Goal: Information Seeking & Learning: Learn about a topic

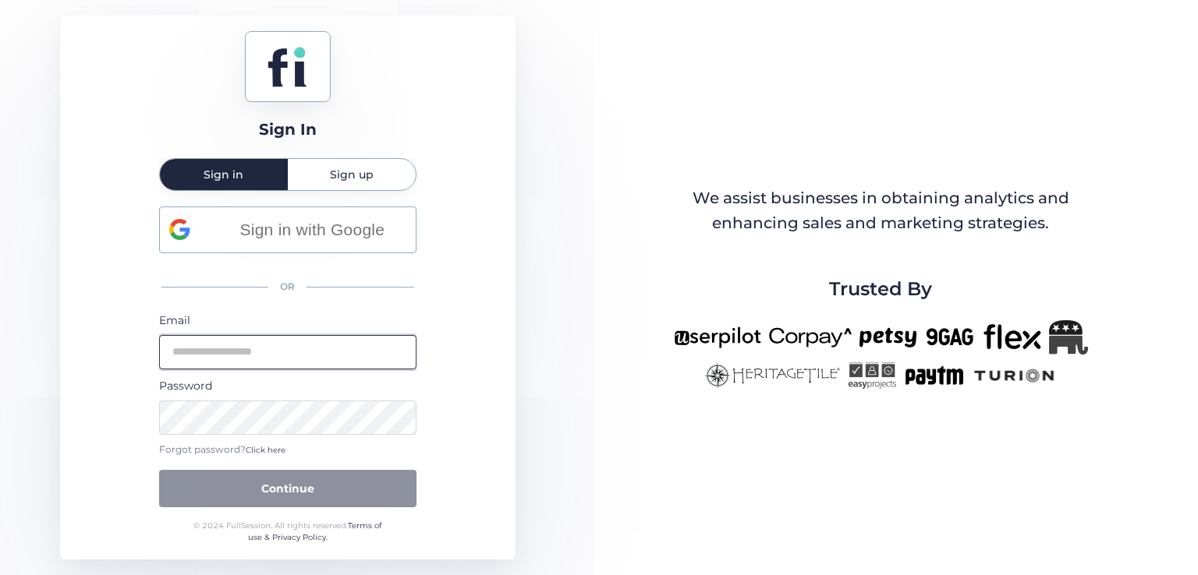
click at [310, 360] on input "email" at bounding box center [287, 352] width 257 height 34
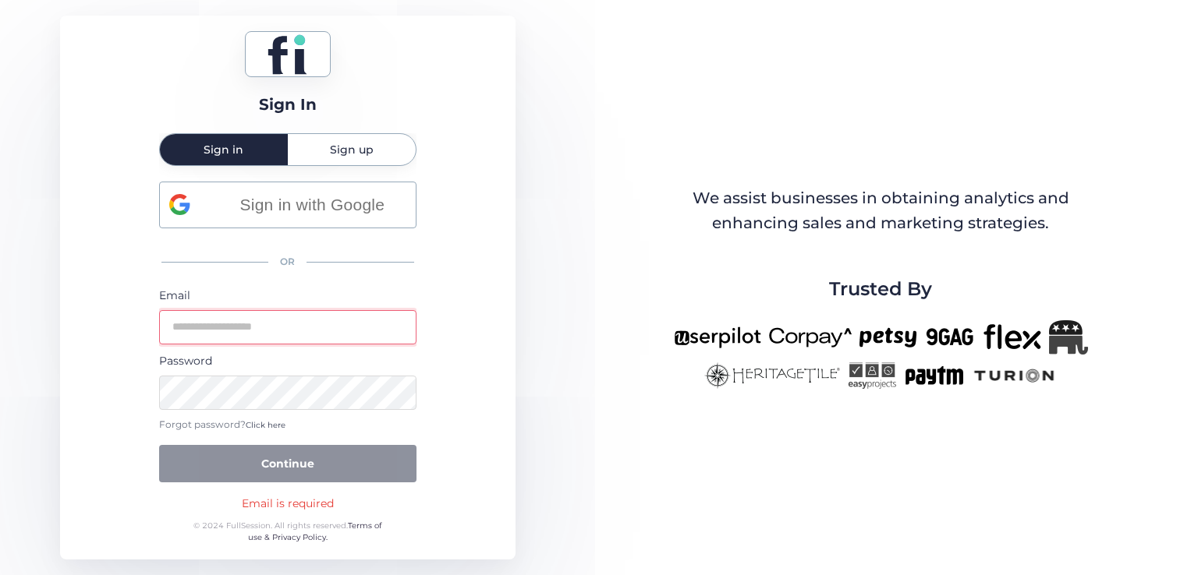
type input "**********"
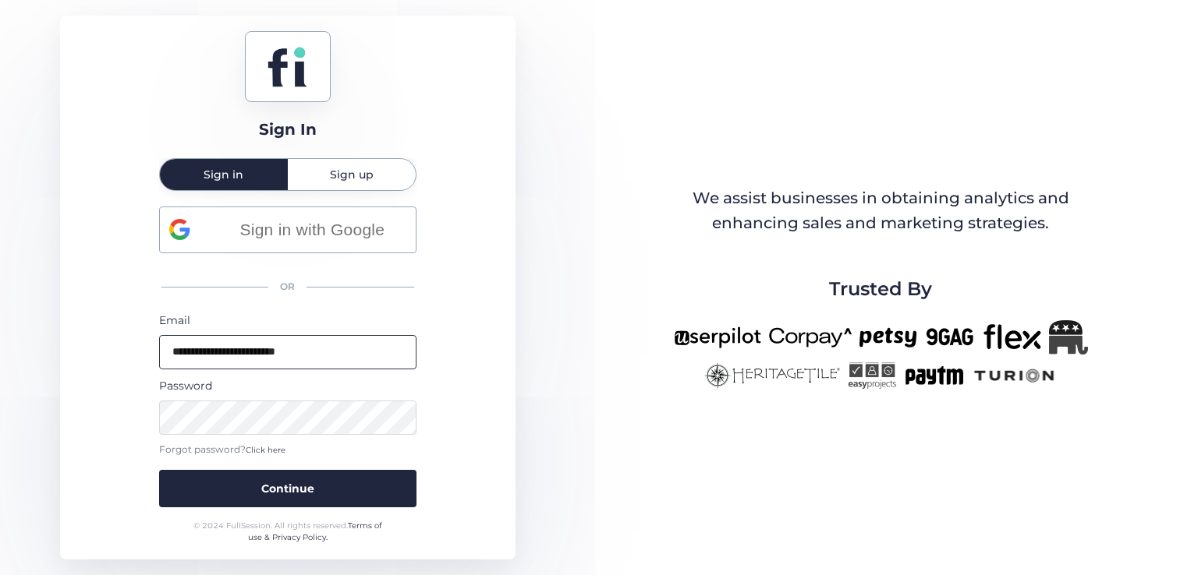
click at [159, 470] on button "Continue" at bounding box center [287, 488] width 257 height 37
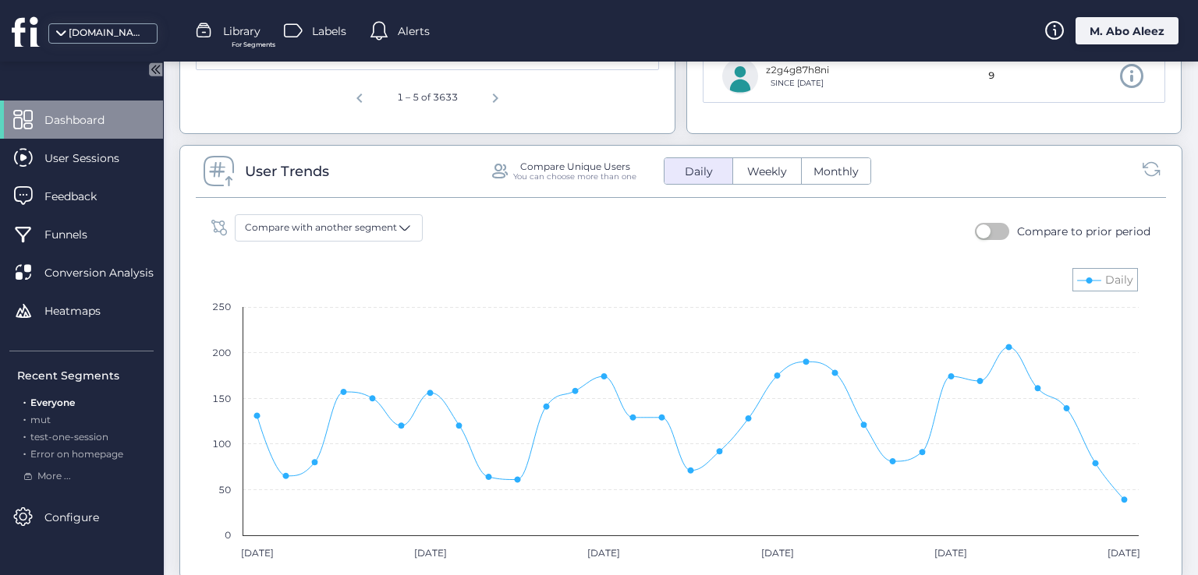
scroll to position [979, 0]
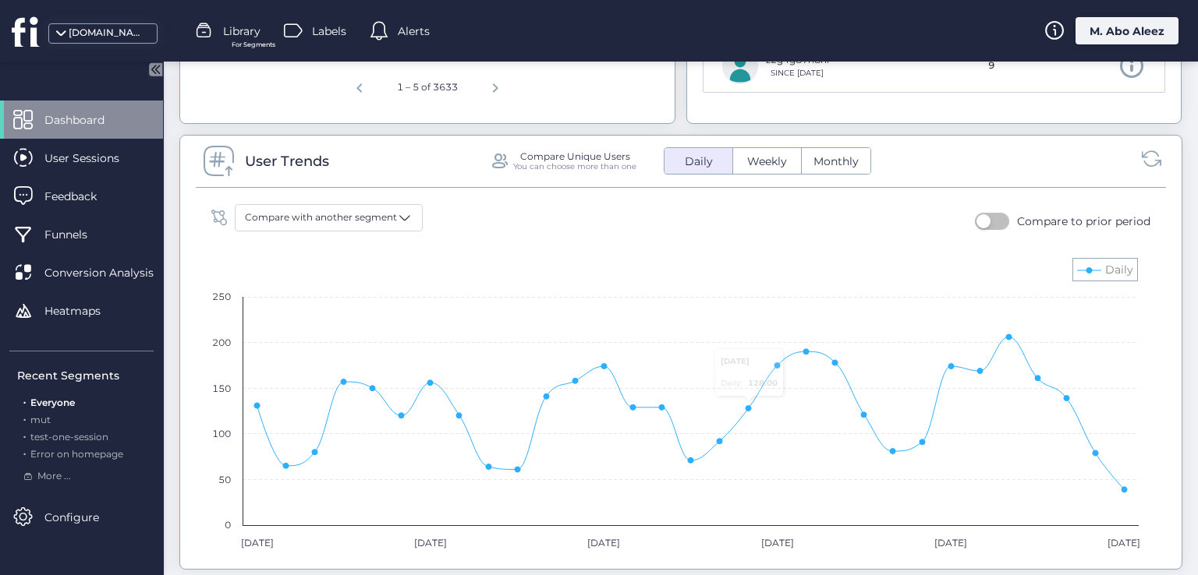
click at [1141, 158] on icon at bounding box center [1151, 158] width 21 height 21
click at [1145, 165] on icon at bounding box center [1151, 158] width 21 height 21
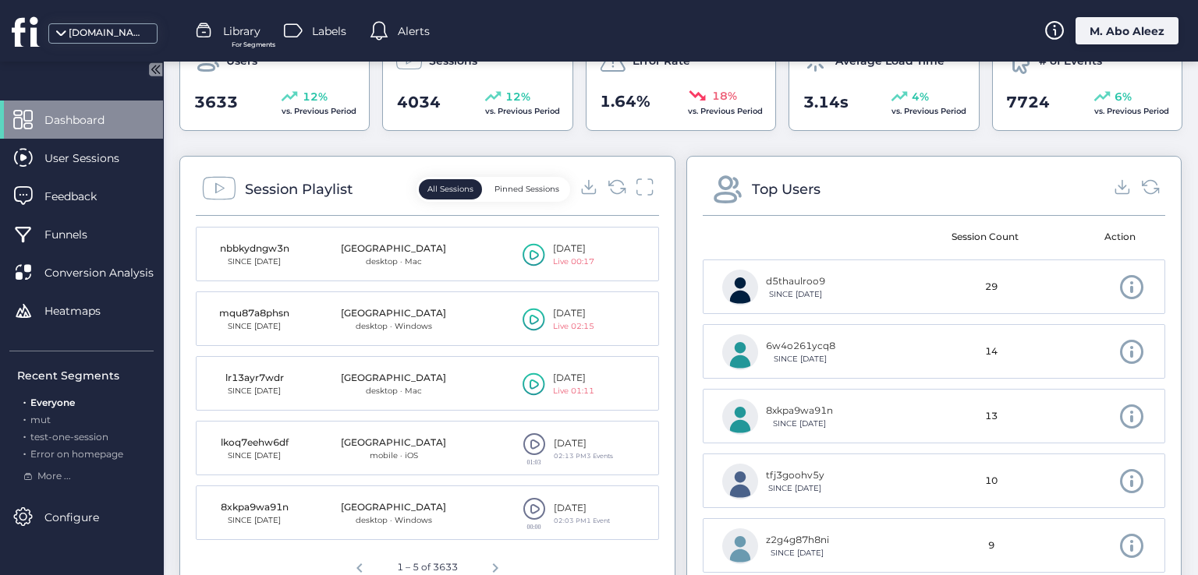
scroll to position [312, 0]
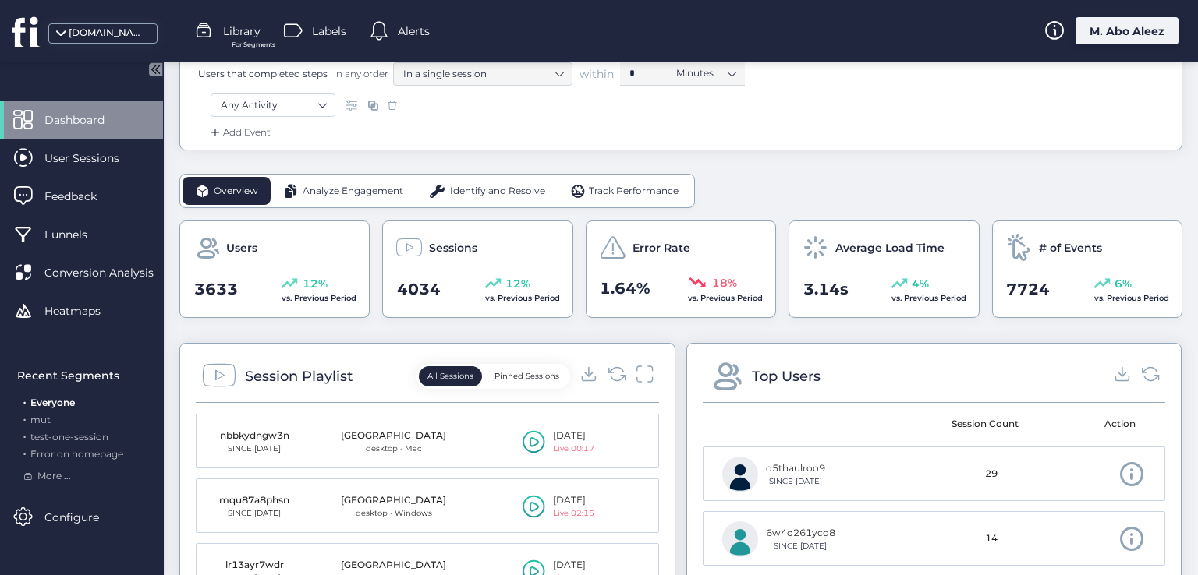
click at [333, 190] on span "Analyze Engagement" at bounding box center [353, 191] width 101 height 15
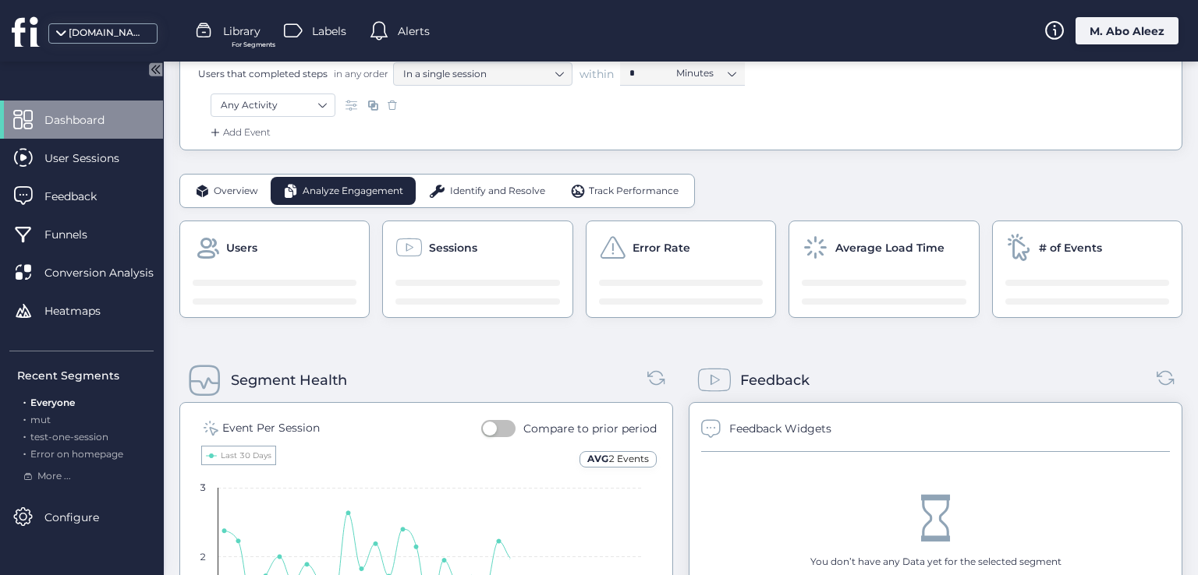
scroll to position [468, 0]
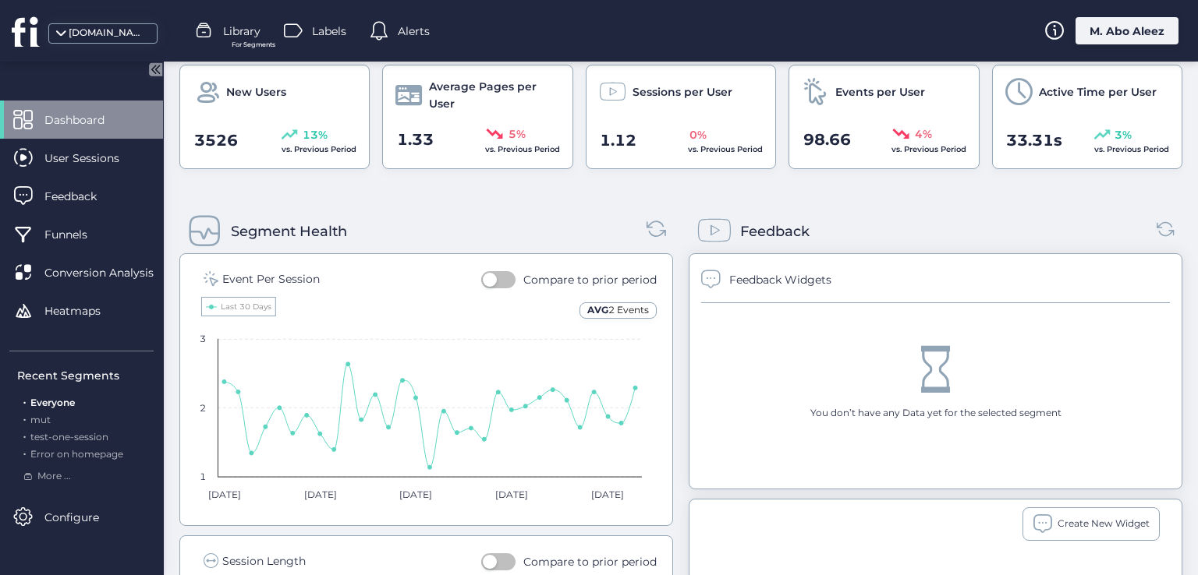
click at [646, 225] on icon at bounding box center [656, 228] width 21 height 21
click at [496, 278] on button "button" at bounding box center [498, 279] width 34 height 17
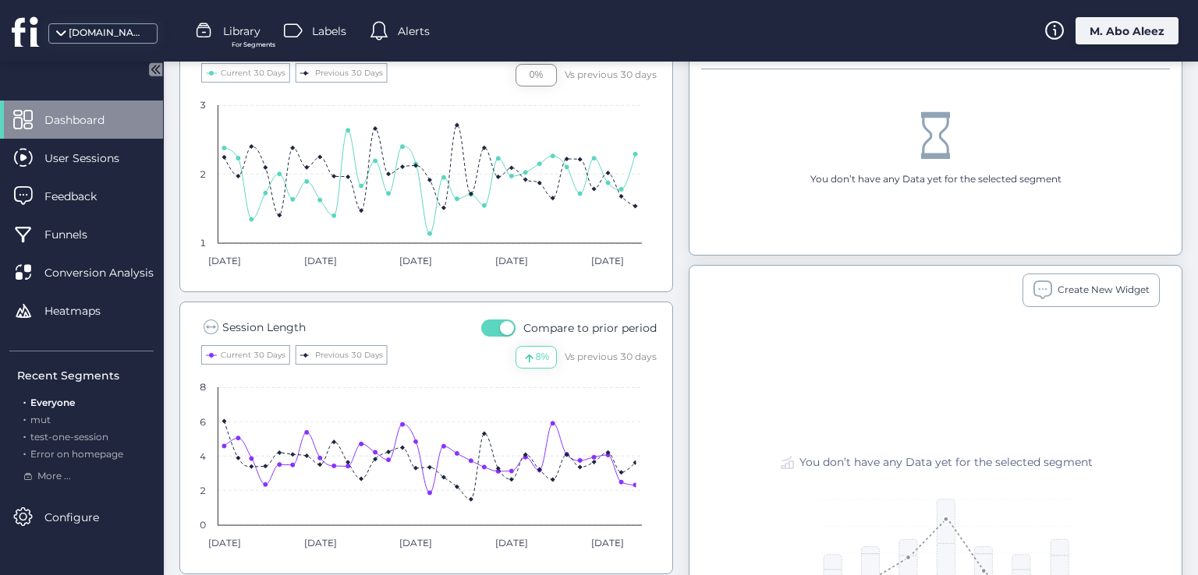
scroll to position [546, 0]
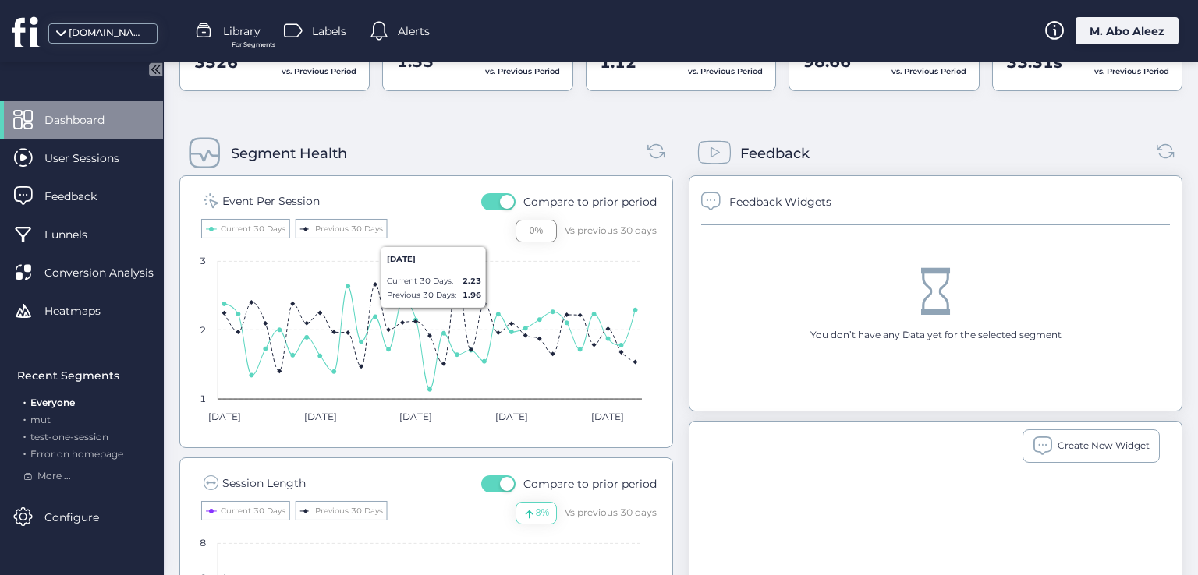
click at [500, 200] on span "button" at bounding box center [507, 202] width 14 height 14
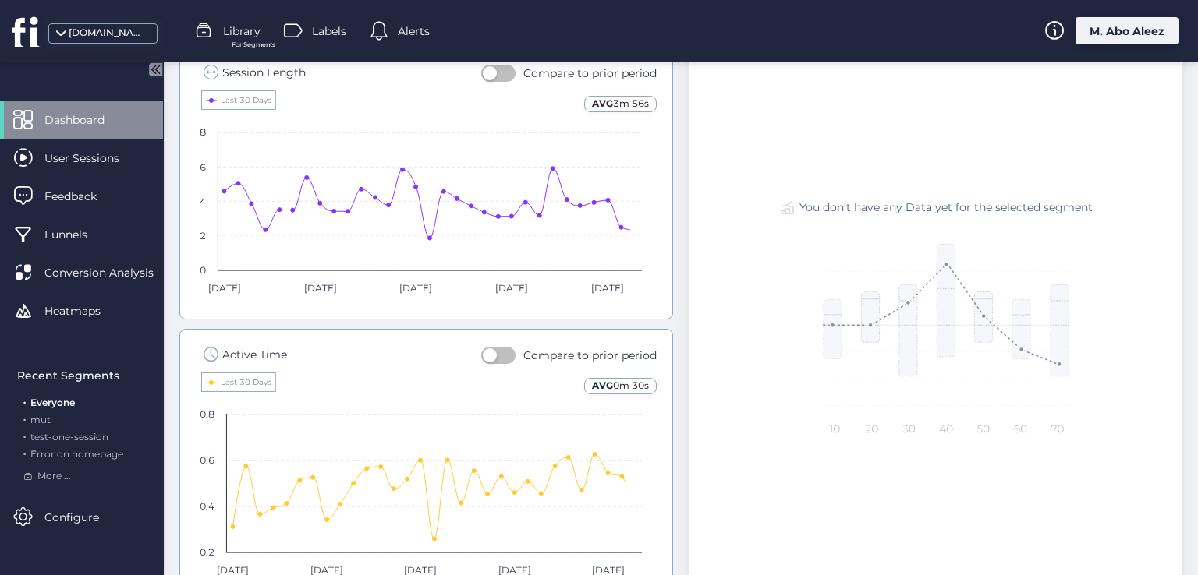
scroll to position [1036, 0]
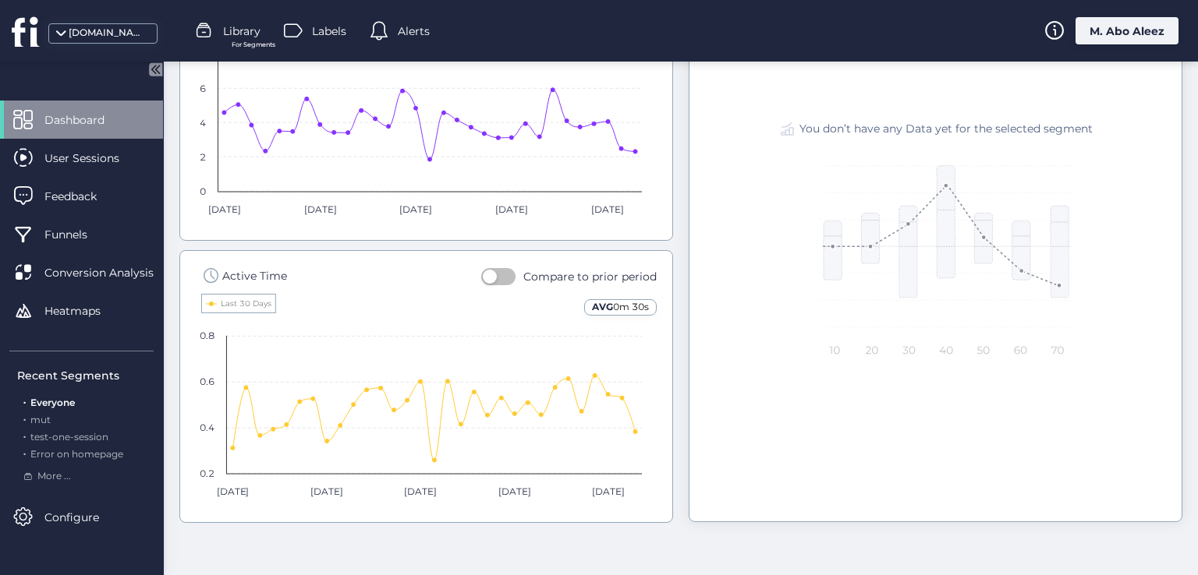
click at [501, 272] on button "button" at bounding box center [498, 276] width 34 height 17
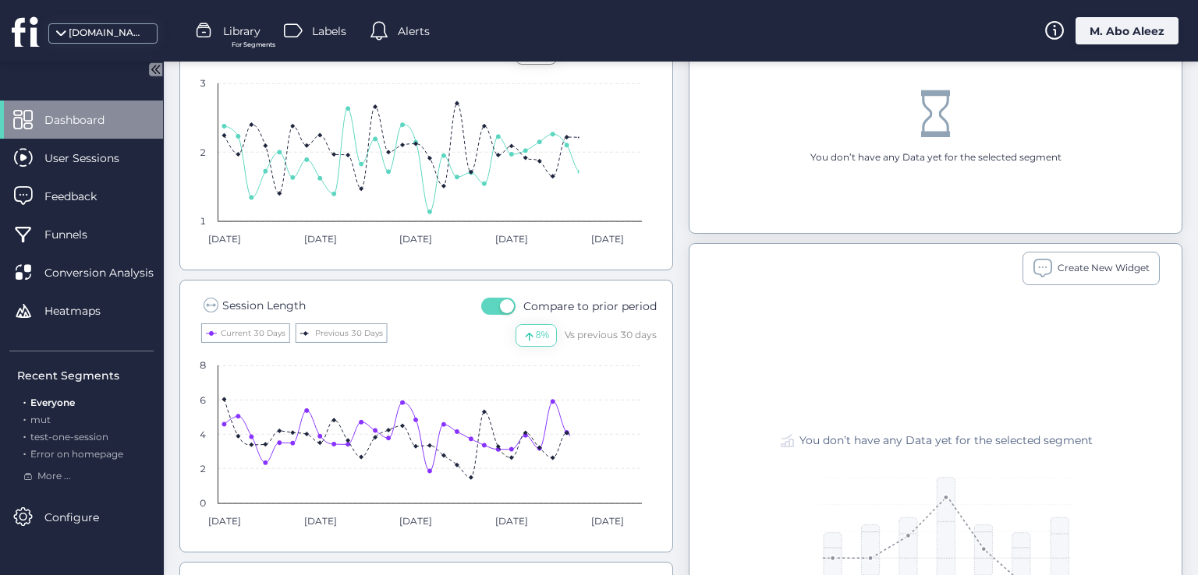
scroll to position [568, 0]
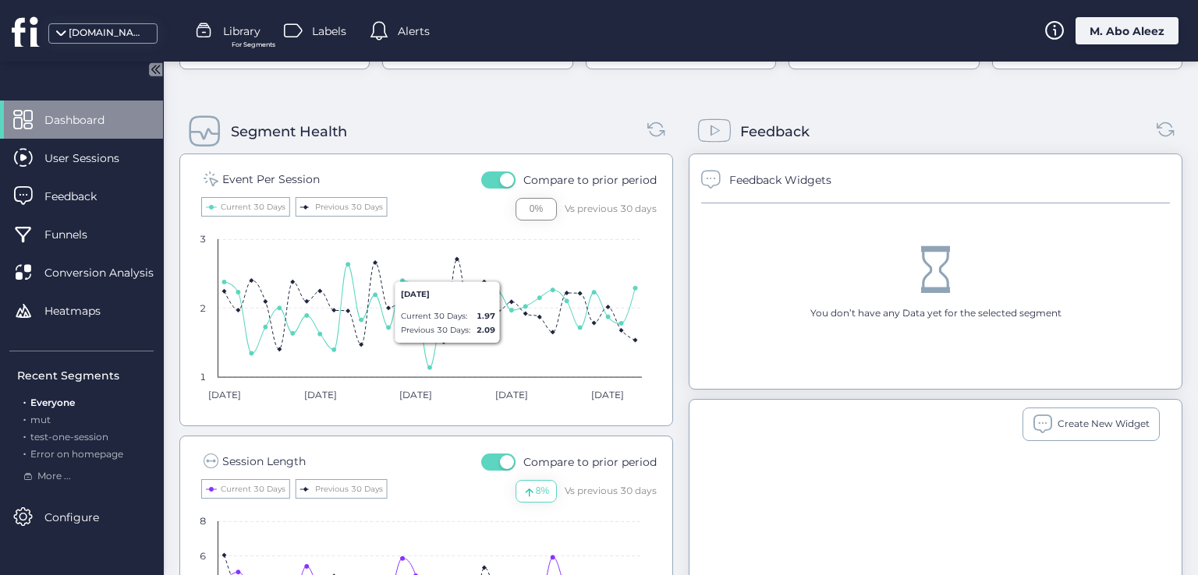
click at [493, 450] on div "Session Length Compare to prior period 8% Vs previous 30 days Created with High…" at bounding box center [426, 572] width 494 height 273
click at [493, 456] on button "button" at bounding box center [498, 462] width 34 height 17
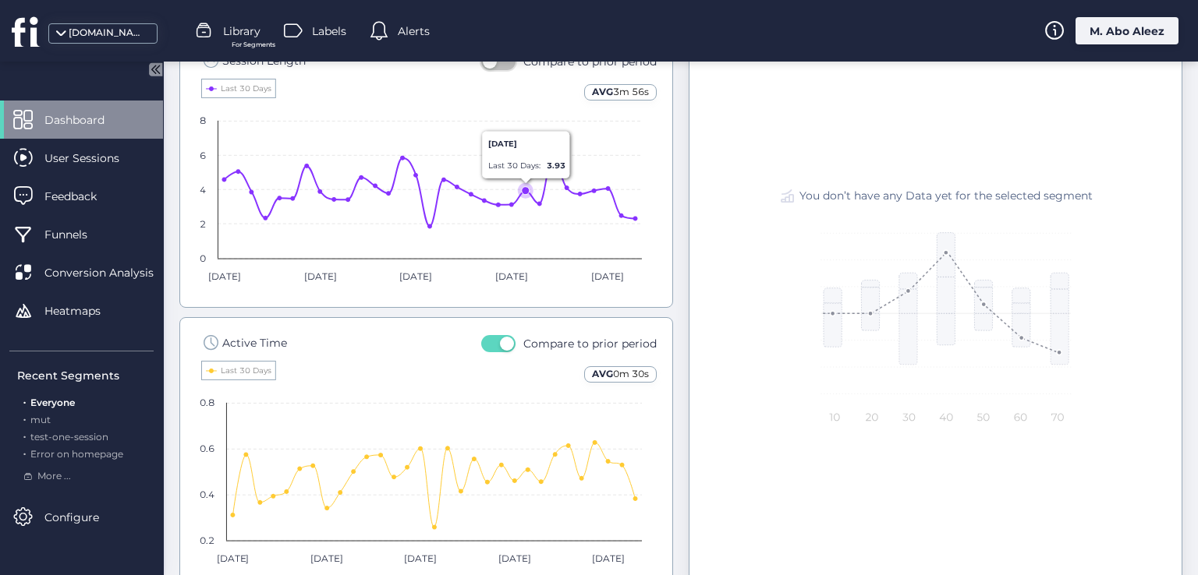
scroll to position [1036, 0]
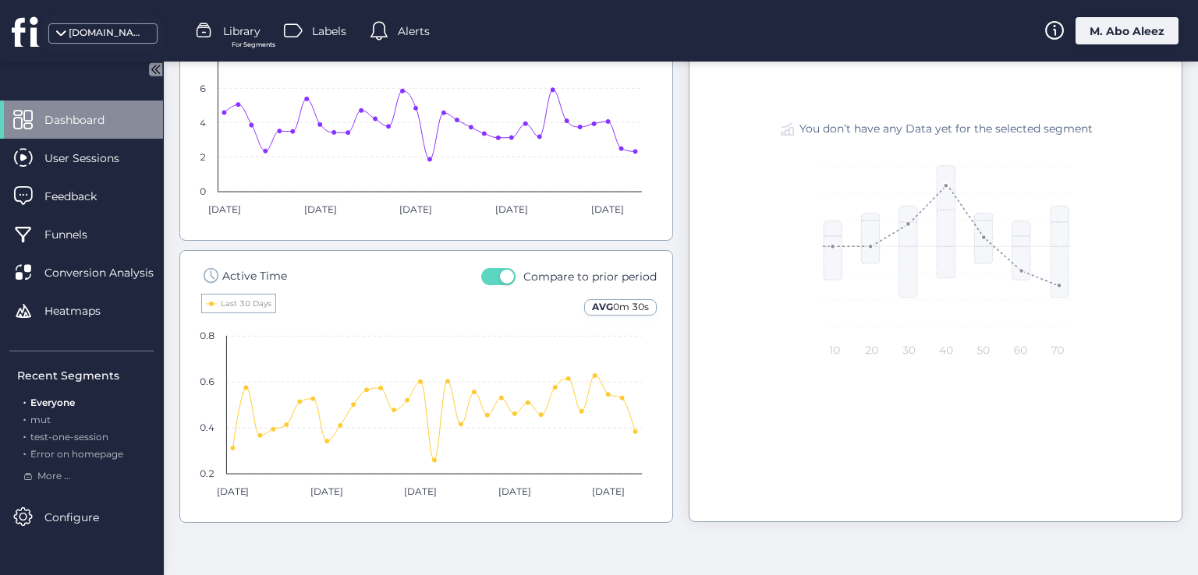
click at [490, 280] on button "button" at bounding box center [498, 276] width 34 height 17
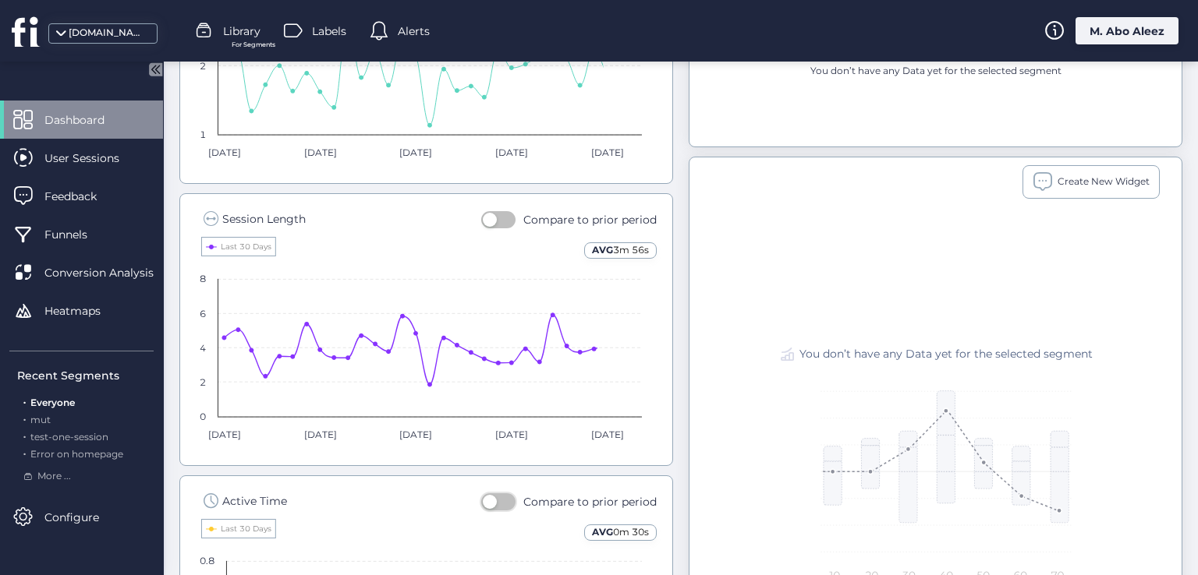
scroll to position [802, 0]
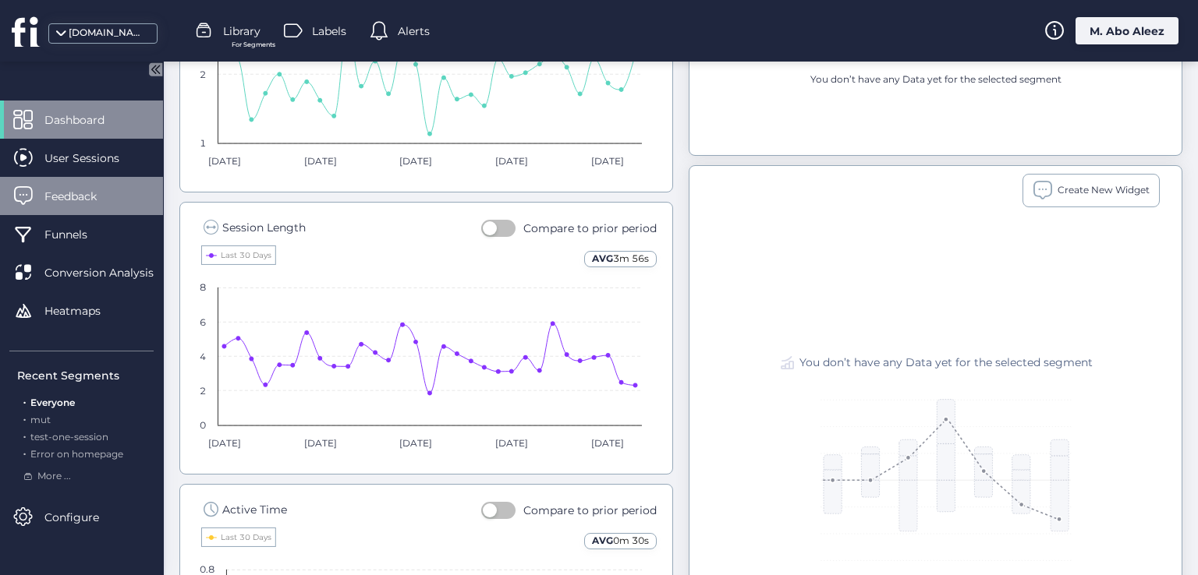
click at [69, 207] on div "Feedback" at bounding box center [81, 196] width 163 height 38
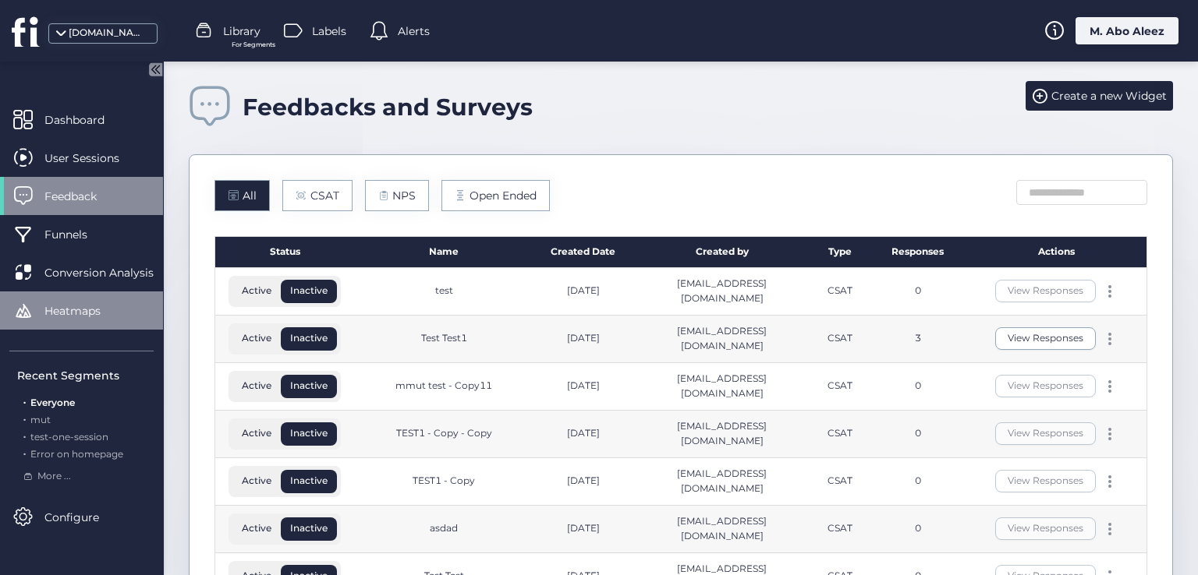
click at [100, 303] on span "Heatmaps" at bounding box center [84, 311] width 80 height 17
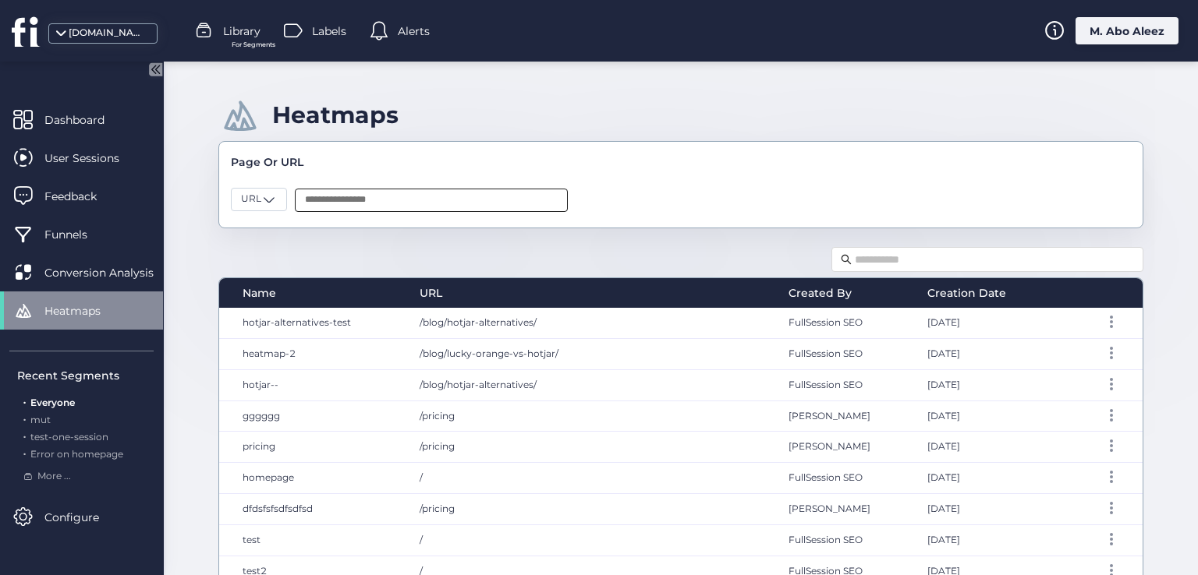
click at [462, 207] on input "text" at bounding box center [431, 200] width 273 height 23
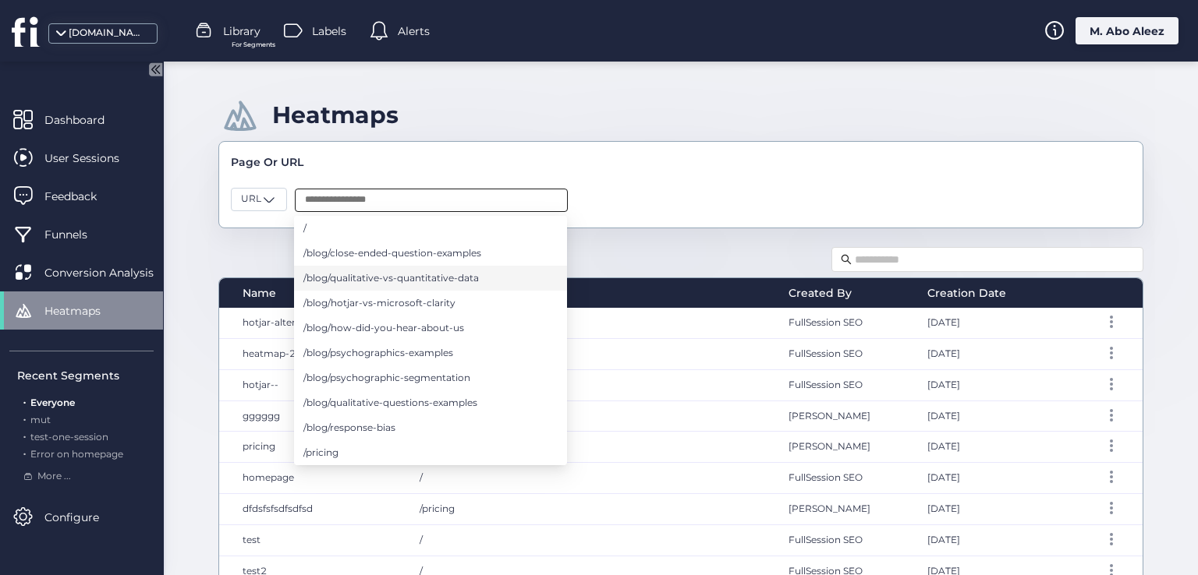
click at [410, 278] on span "/blog/qualitative-vs-quantitative-data" at bounding box center [390, 278] width 175 height 17
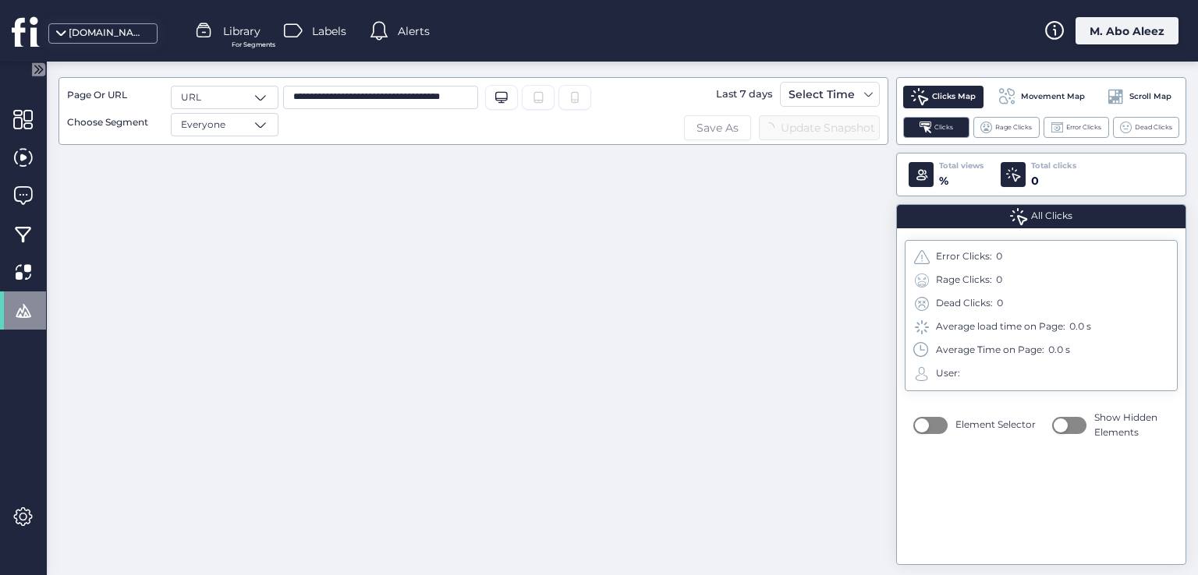
click at [716, 116] on button "Save As" at bounding box center [717, 127] width 67 height 25
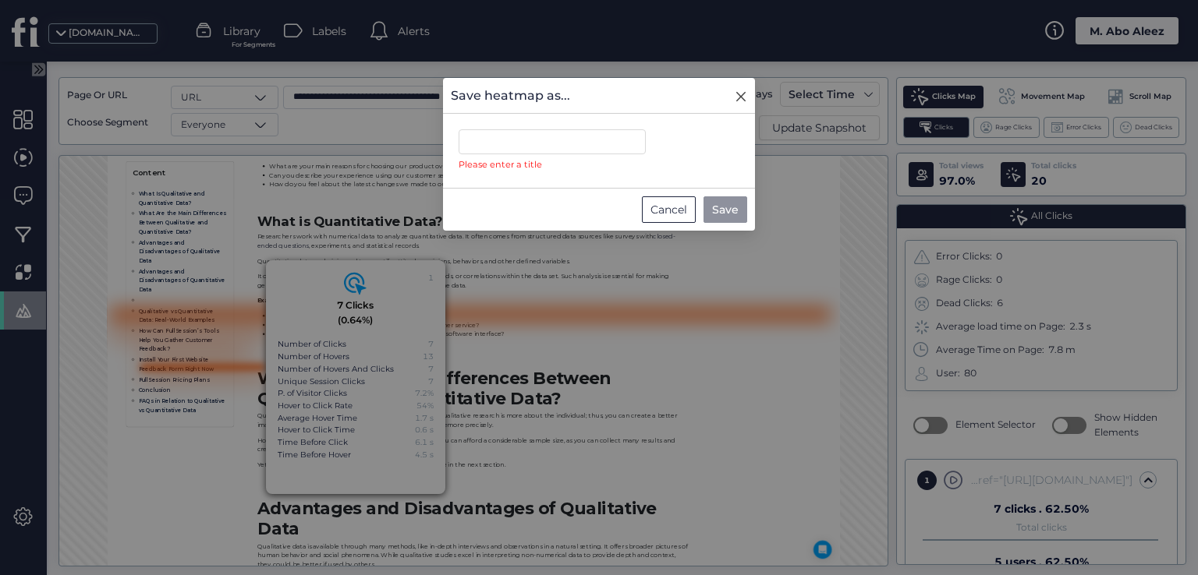
scroll to position [918, 0]
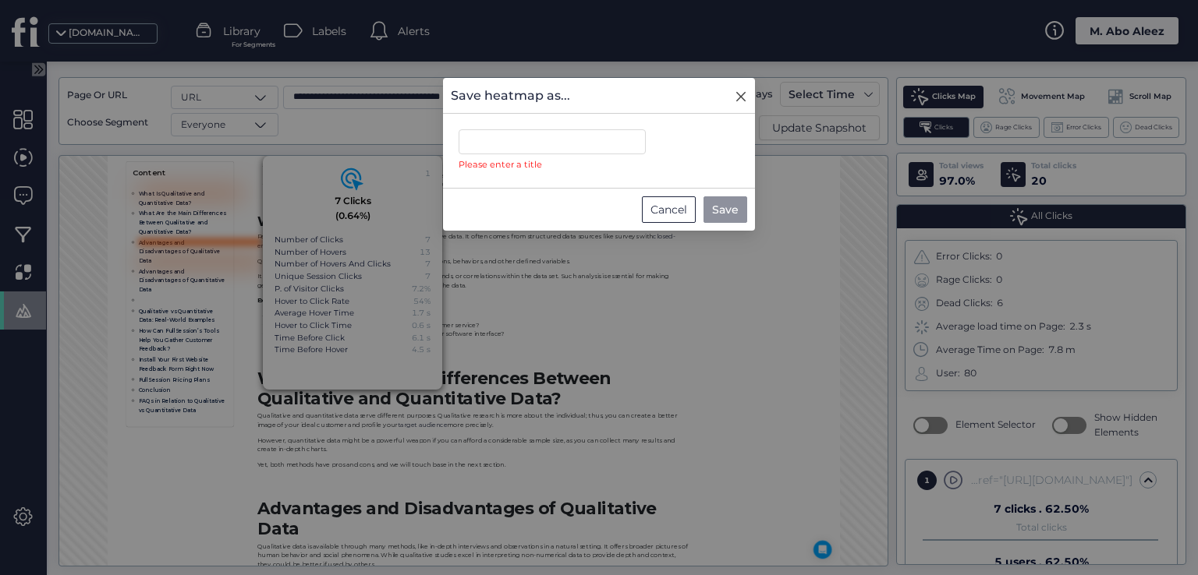
click at [741, 94] on icon "Close" at bounding box center [741, 96] width 12 height 12
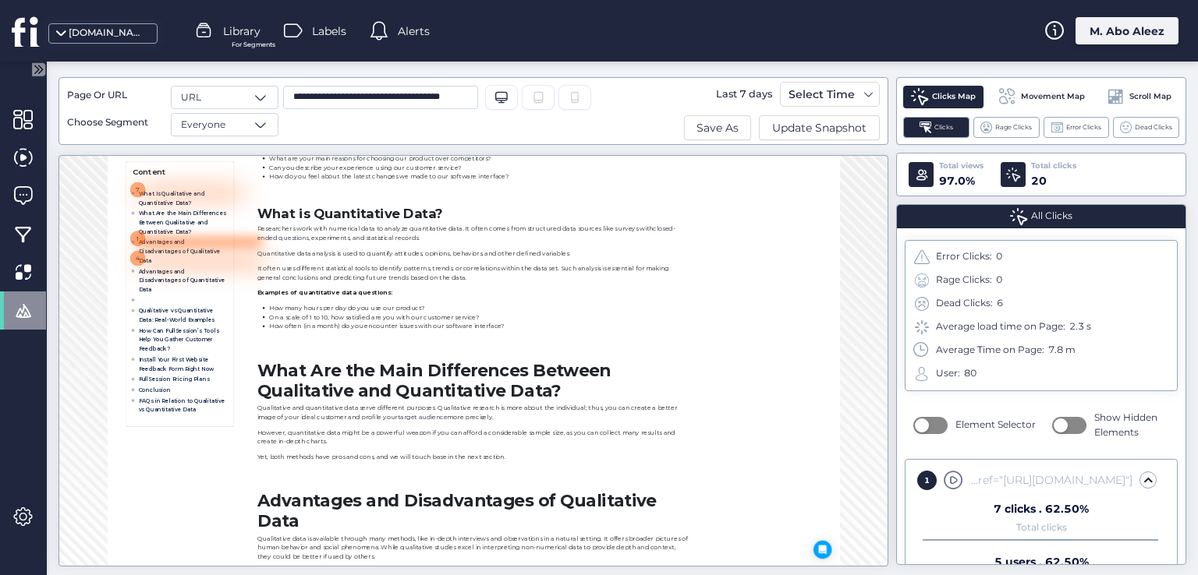
scroll to position [966, 0]
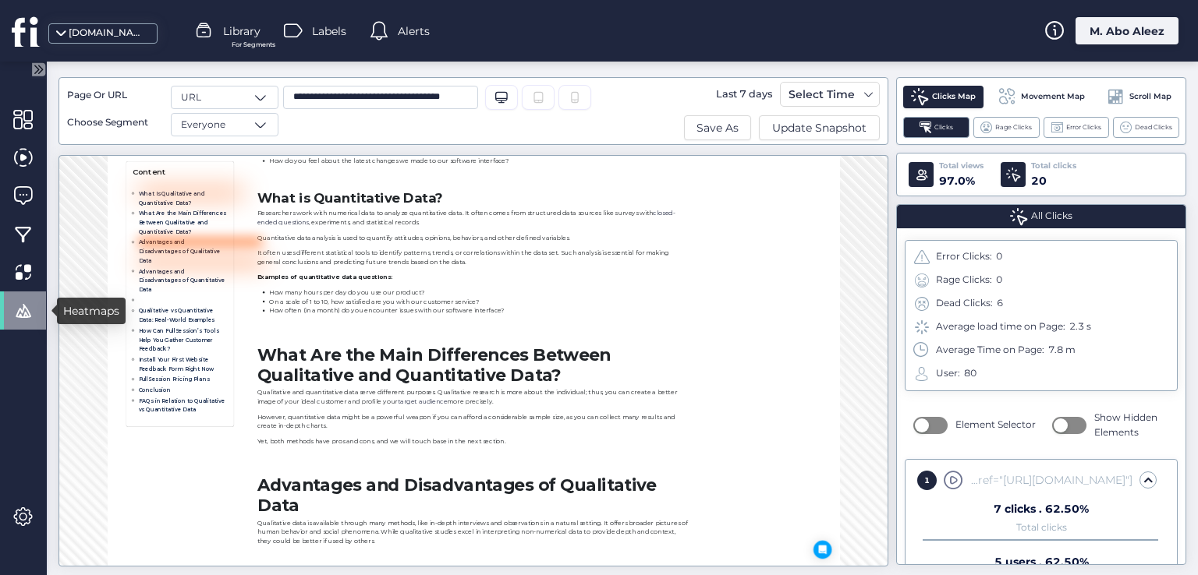
click at [22, 315] on span at bounding box center [22, 310] width 19 height 19
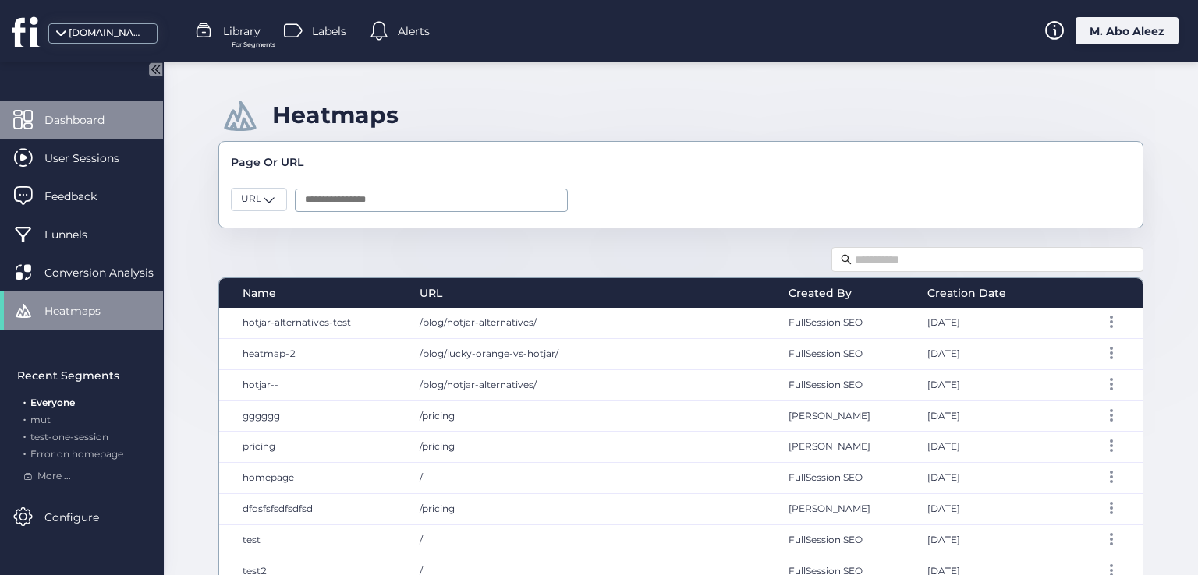
click at [95, 115] on span "Dashboard" at bounding box center [85, 120] width 83 height 17
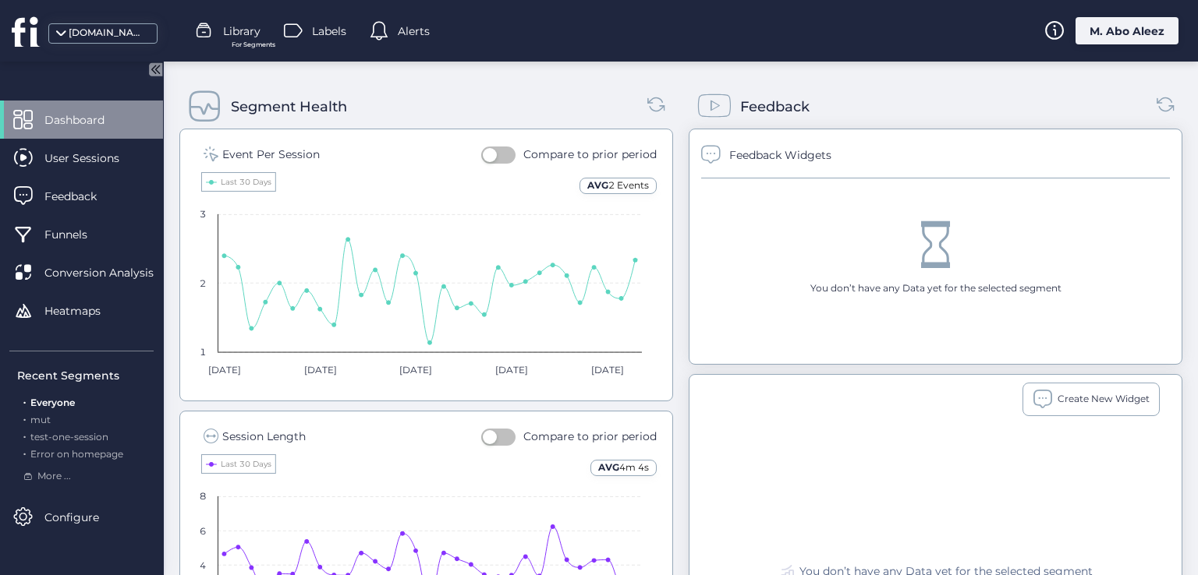
scroll to position [624, 0]
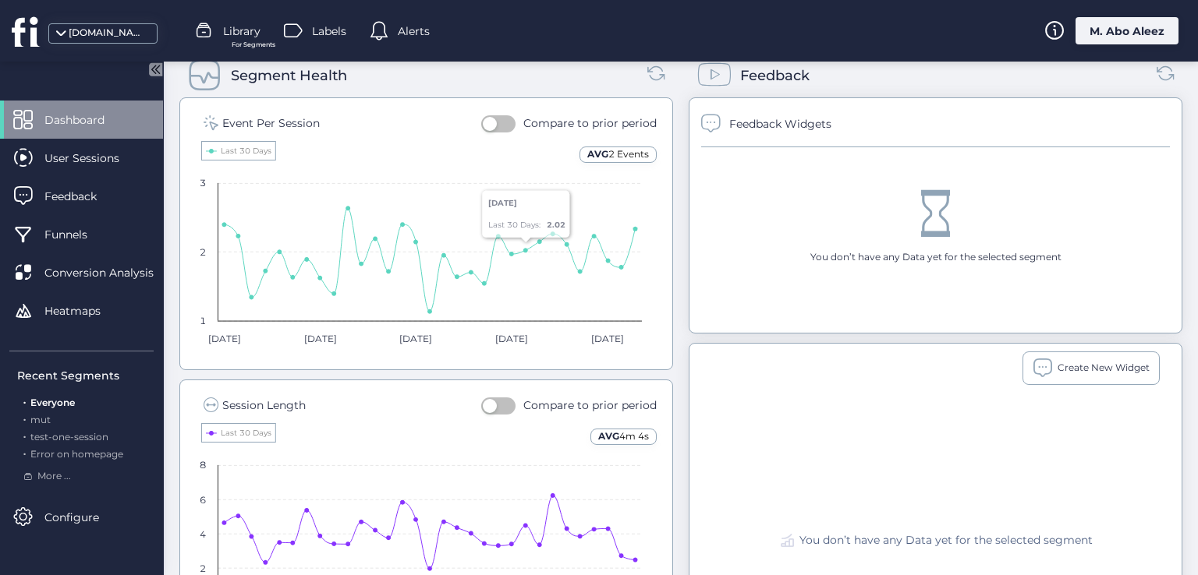
click at [502, 116] on button "button" at bounding box center [498, 123] width 34 height 17
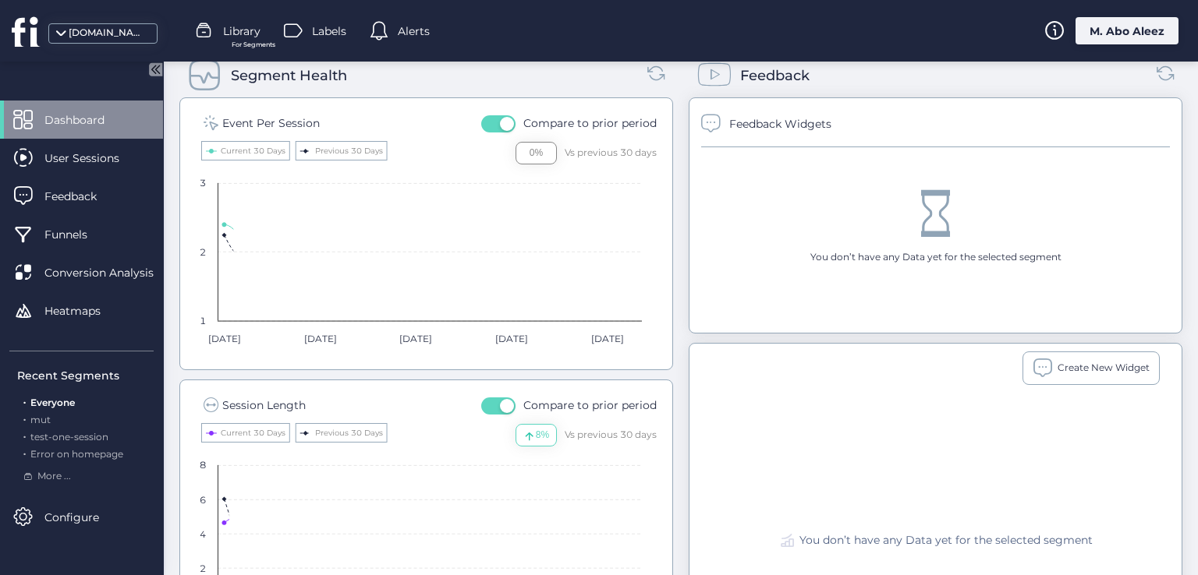
click at [502, 117] on span "button" at bounding box center [507, 124] width 14 height 14
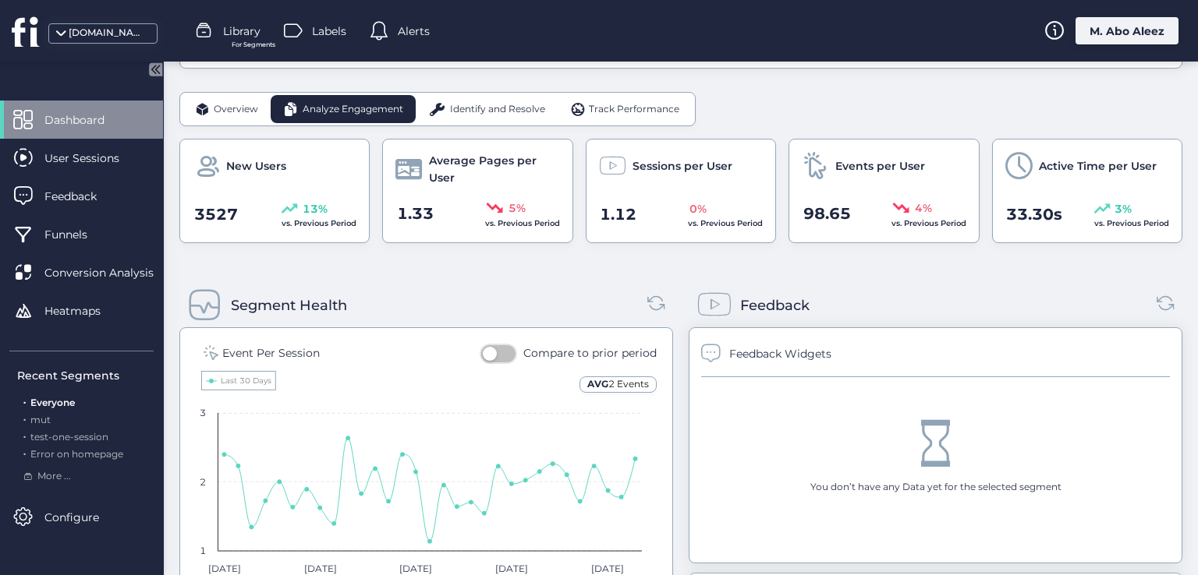
scroll to position [312, 0]
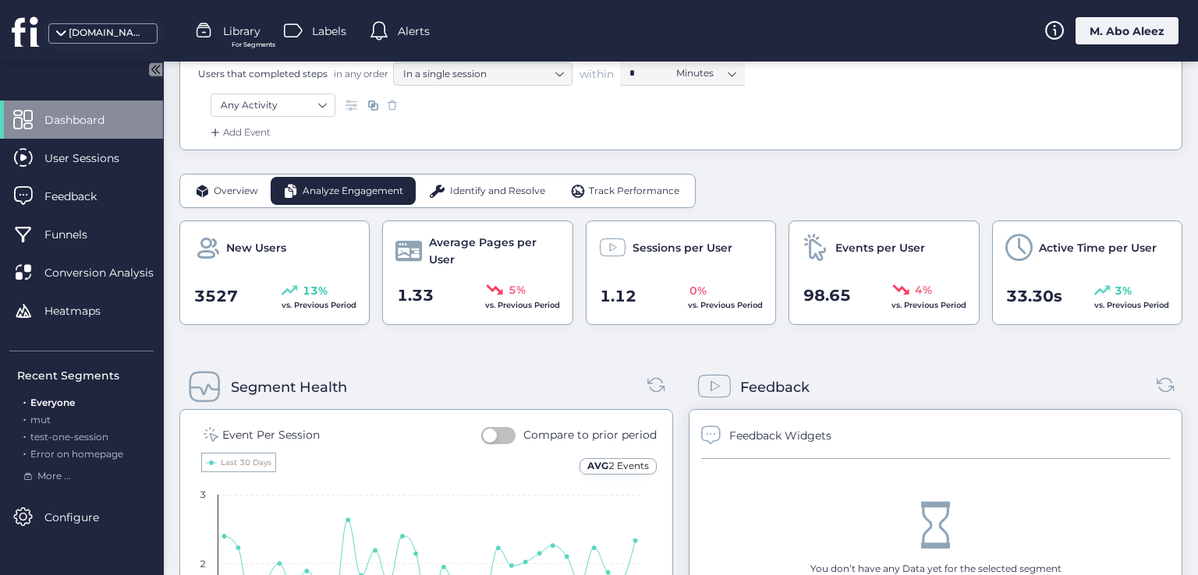
click at [503, 188] on span "Identify and Resolve" at bounding box center [497, 191] width 95 height 15
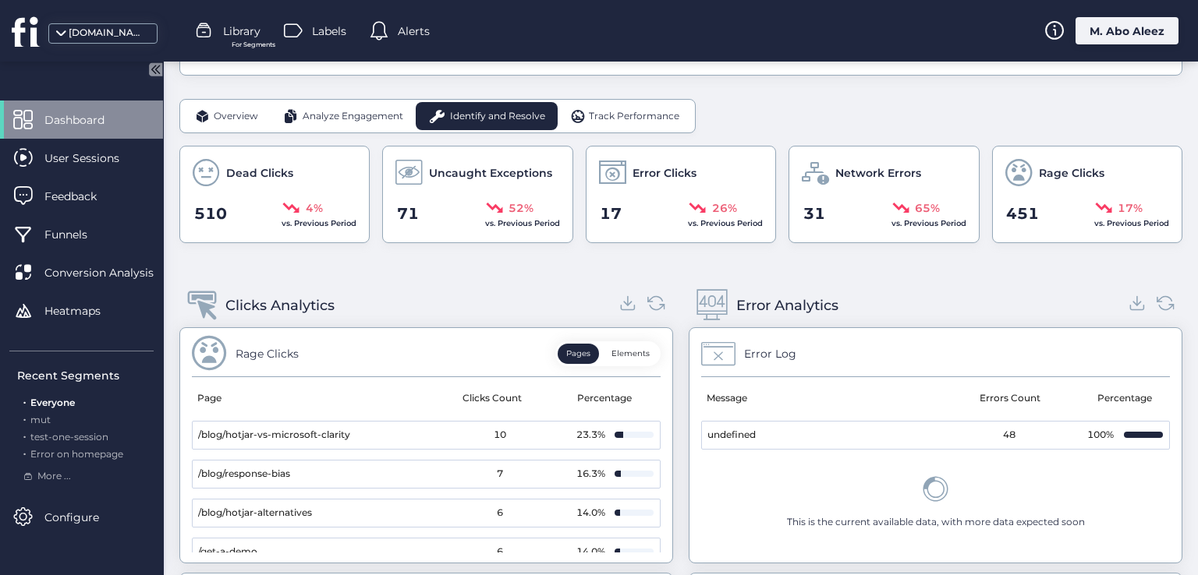
scroll to position [304, 0]
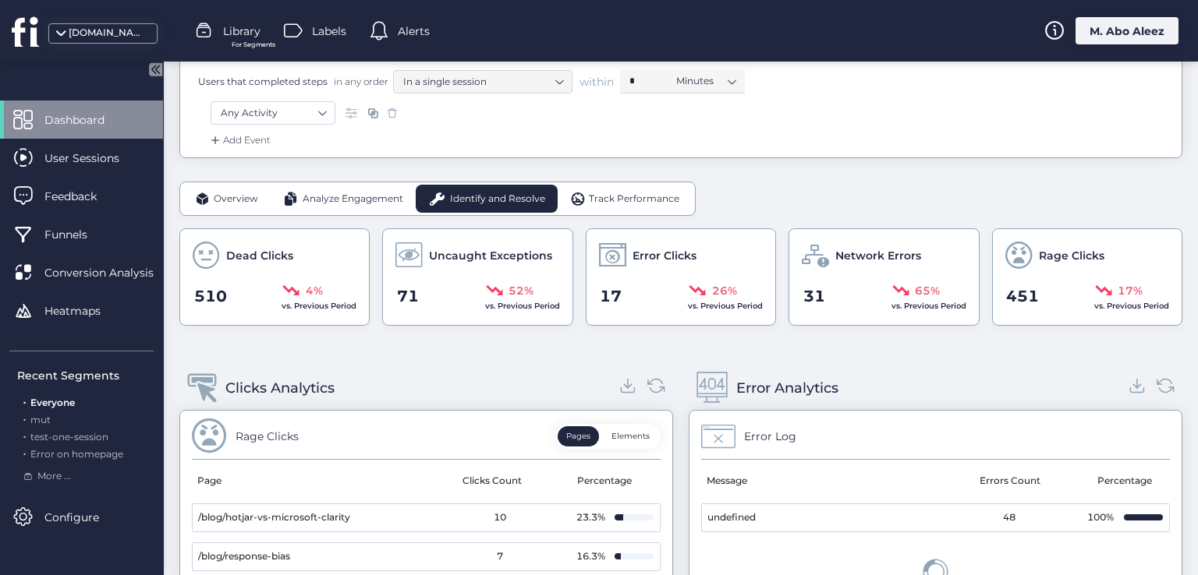
click at [624, 201] on span "Track Performance" at bounding box center [634, 199] width 90 height 15
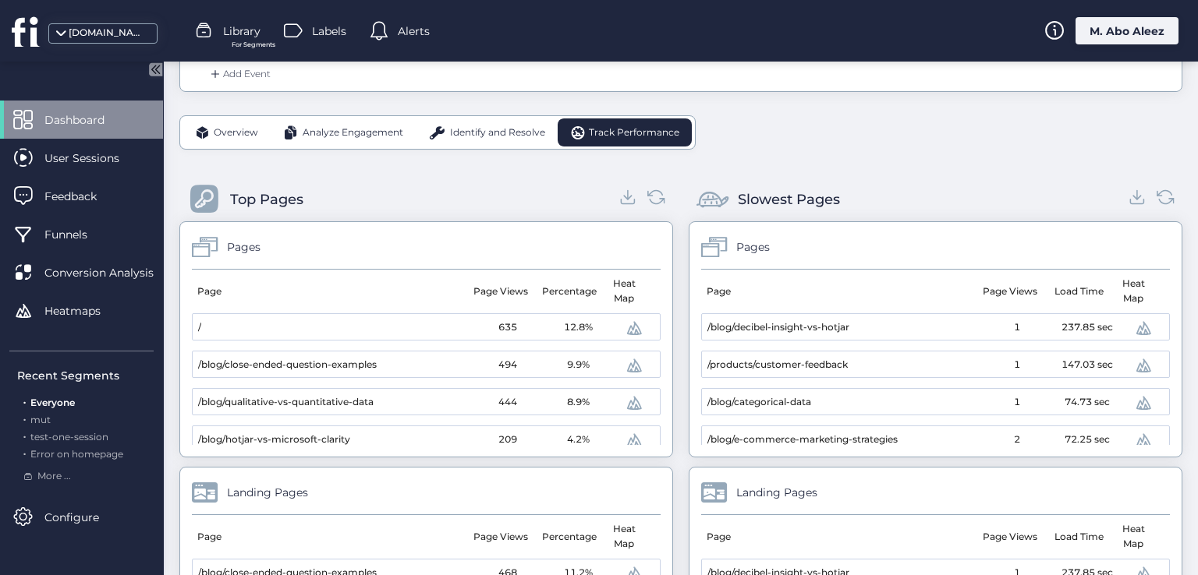
scroll to position [173, 0]
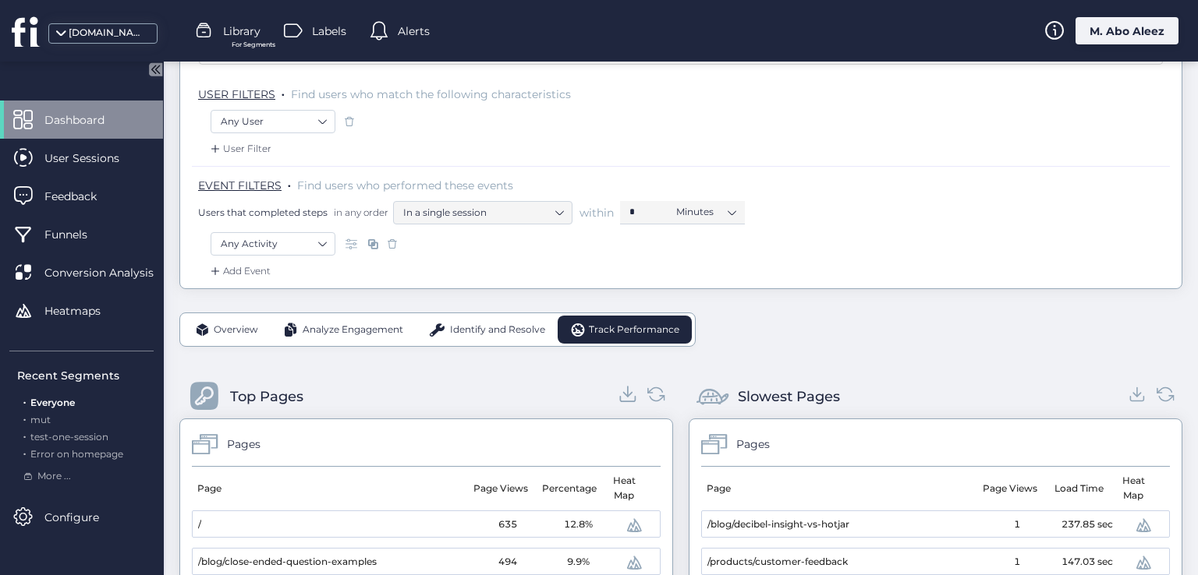
click at [618, 394] on icon at bounding box center [628, 394] width 21 height 21
click at [466, 326] on span "Identify and Resolve" at bounding box center [497, 330] width 95 height 15
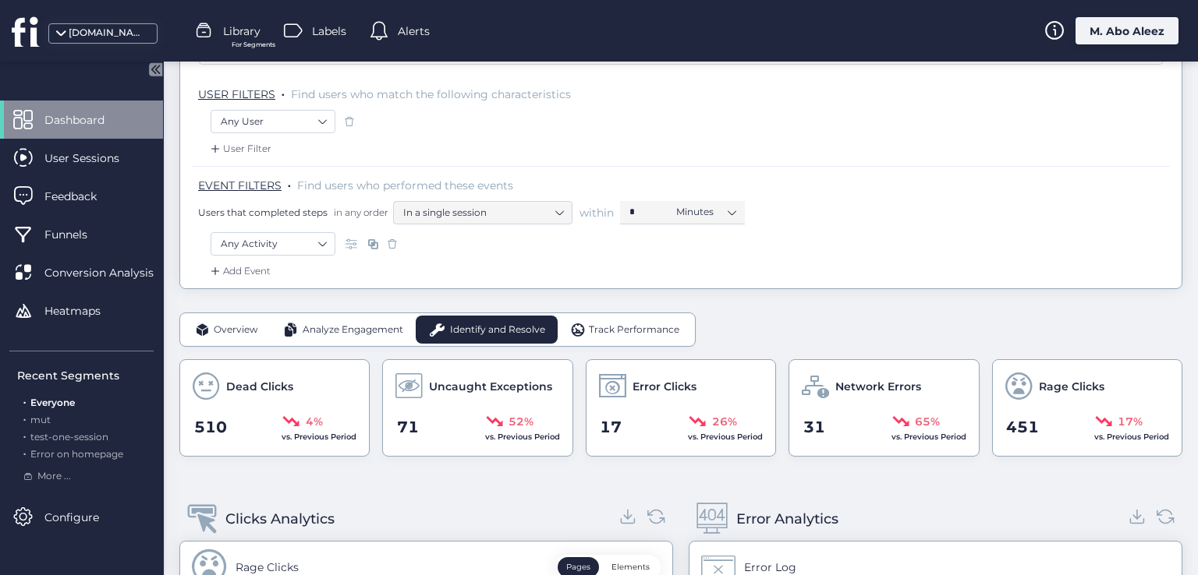
scroll to position [407, 0]
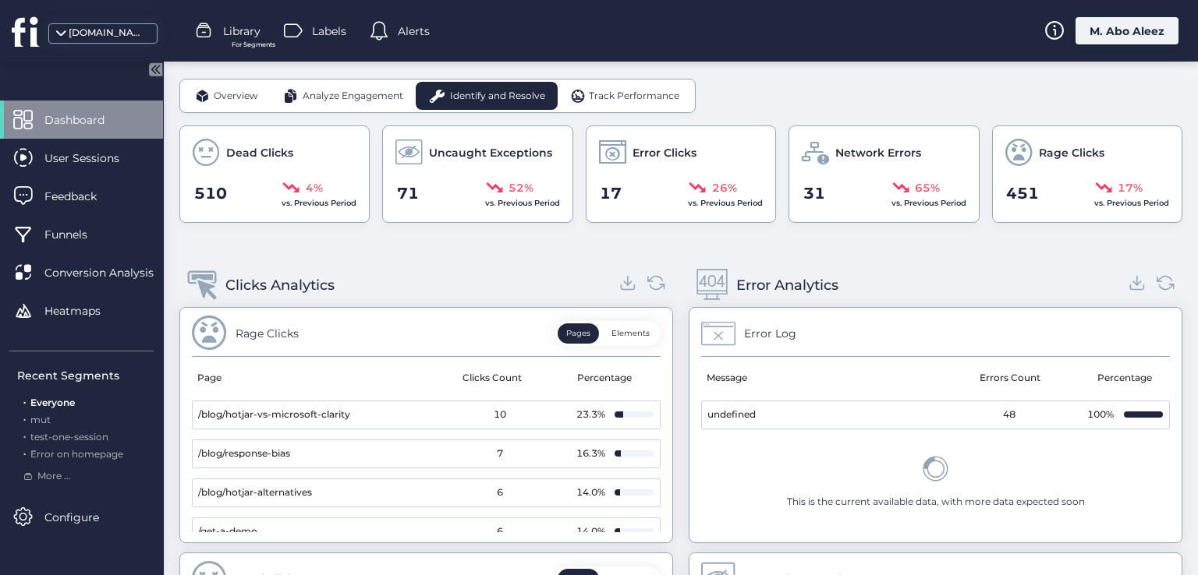
click at [387, 89] on span "Analyze Engagement" at bounding box center [353, 96] width 101 height 15
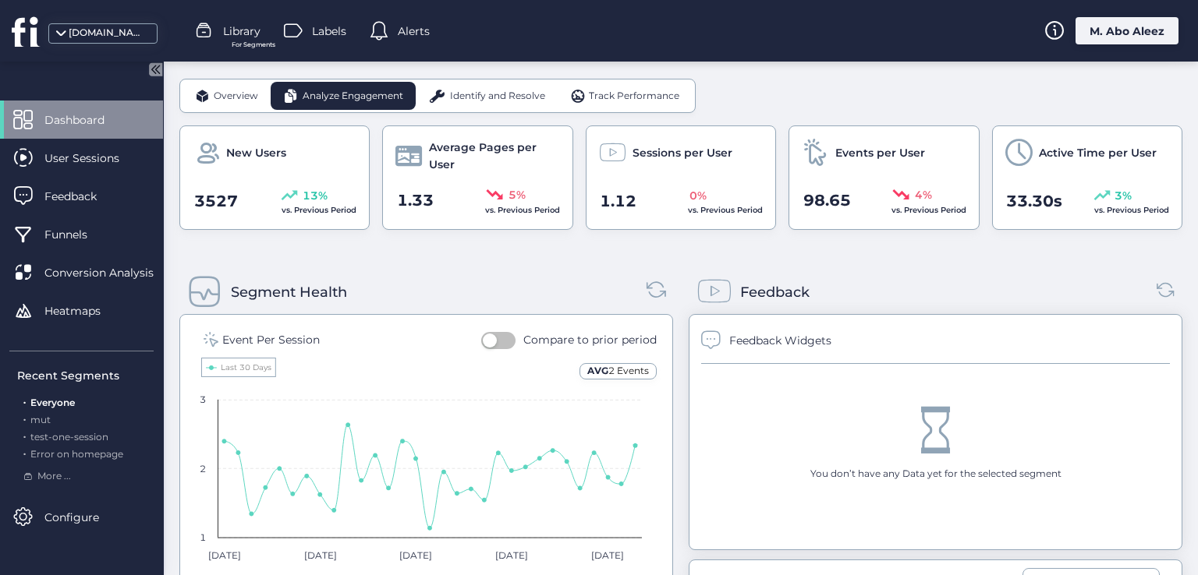
click at [658, 281] on icon at bounding box center [656, 289] width 21 height 21
click at [496, 332] on button "button" at bounding box center [498, 340] width 34 height 17
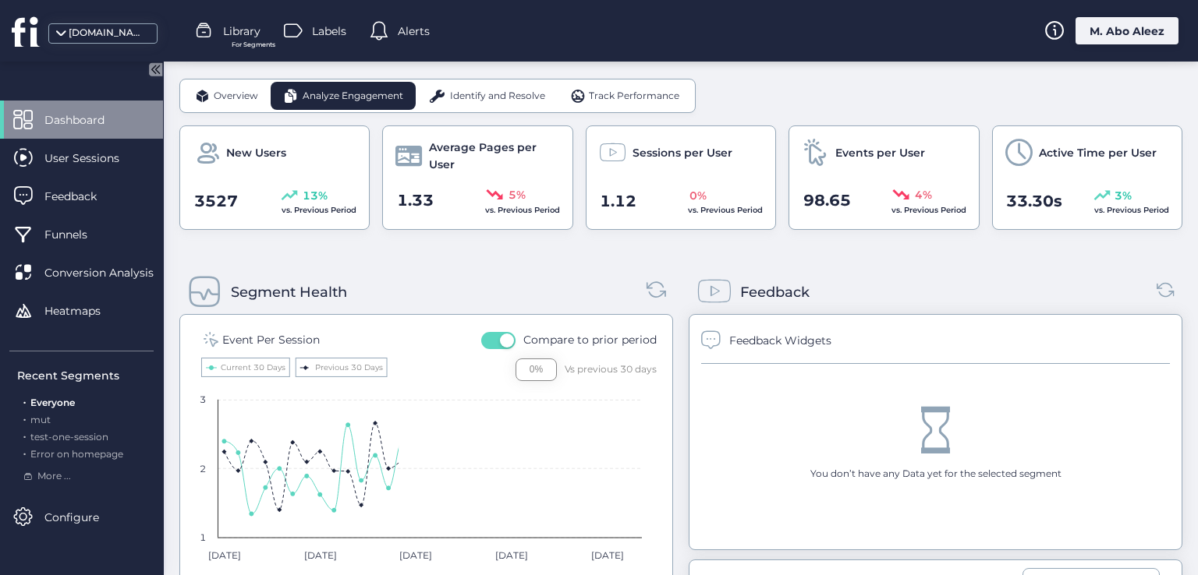
click at [653, 288] on icon at bounding box center [656, 289] width 21 height 21
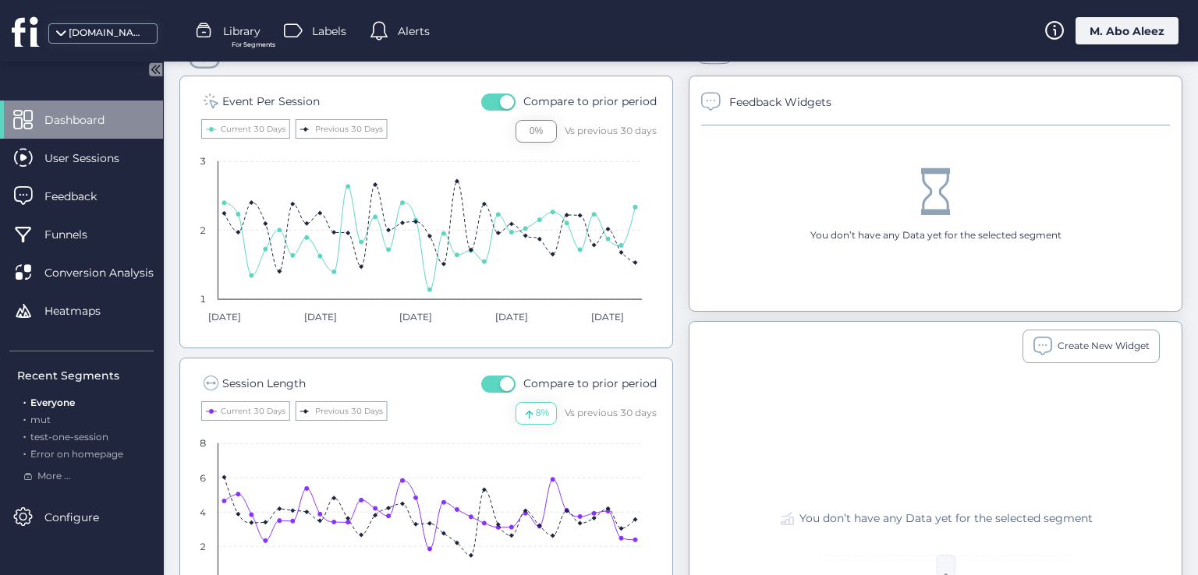
scroll to position [490, 0]
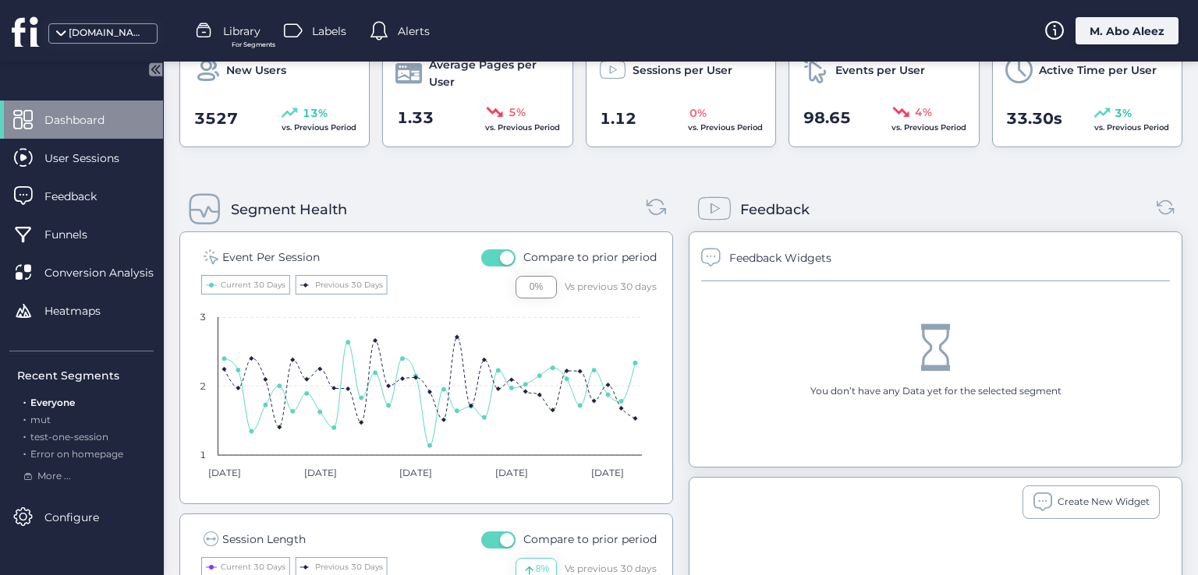
click at [652, 212] on icon at bounding box center [656, 206] width 21 height 21
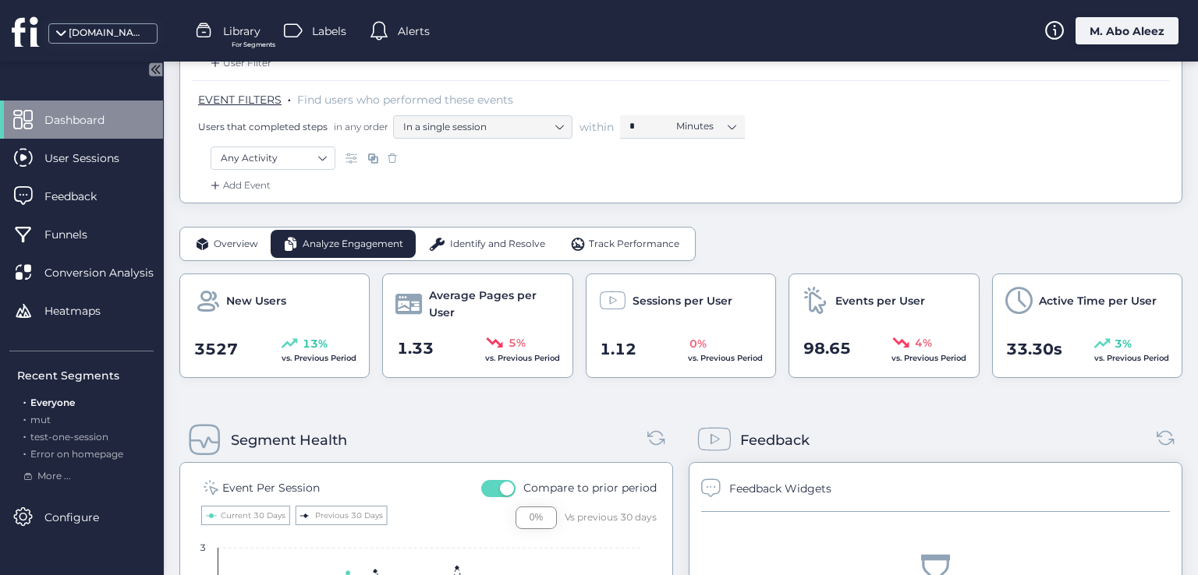
scroll to position [256, 0]
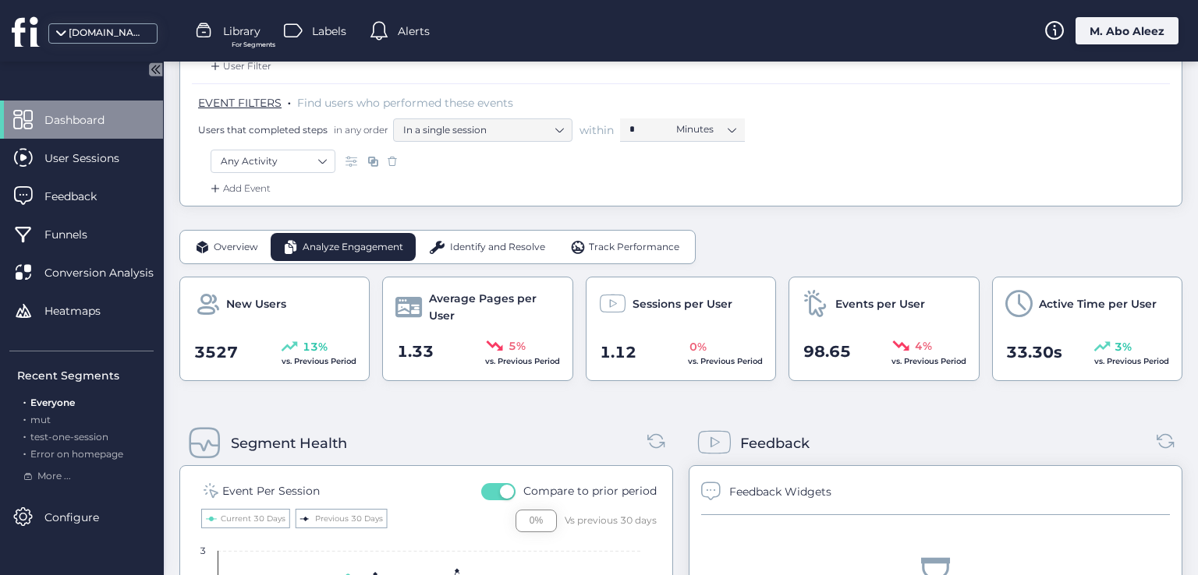
click at [222, 250] on span "Overview" at bounding box center [236, 247] width 44 height 15
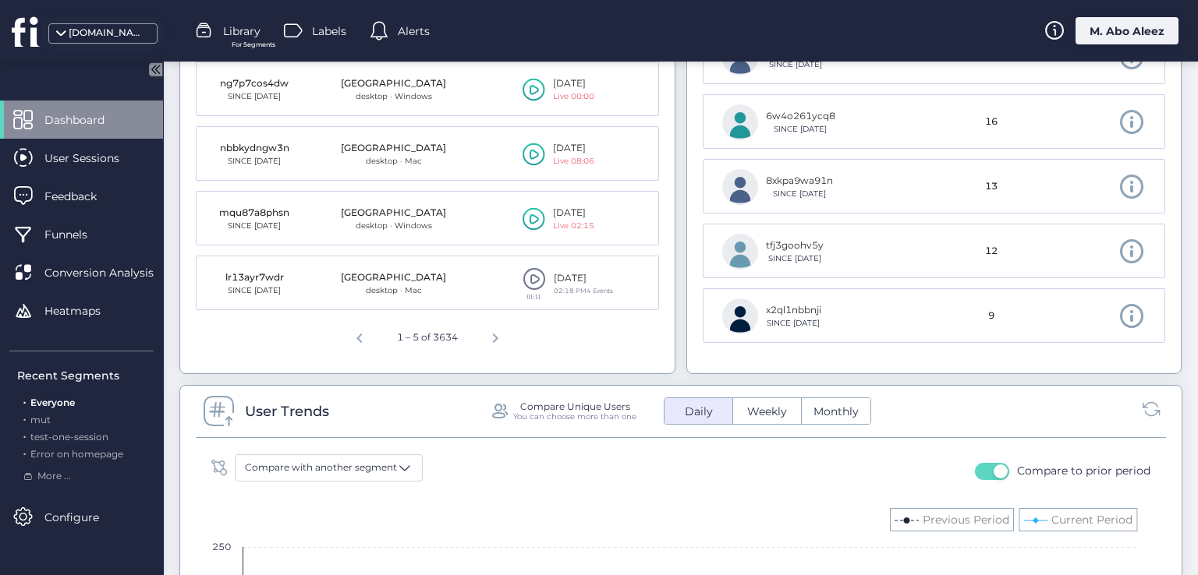
scroll to position [802, 0]
